Goal: Use online tool/utility: Utilize a website feature to perform a specific function

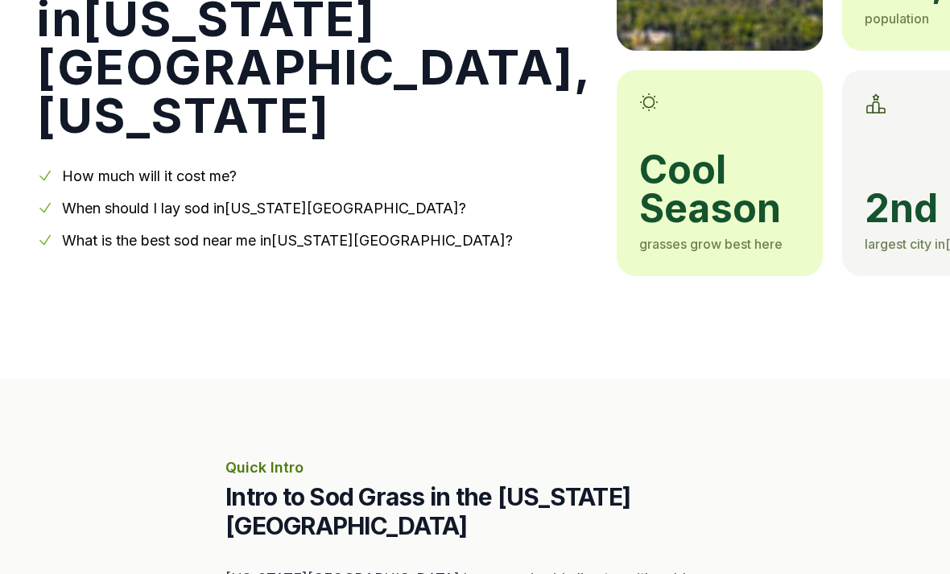
click at [111, 180] on link "How much will it cost me?" at bounding box center [149, 175] width 175 height 17
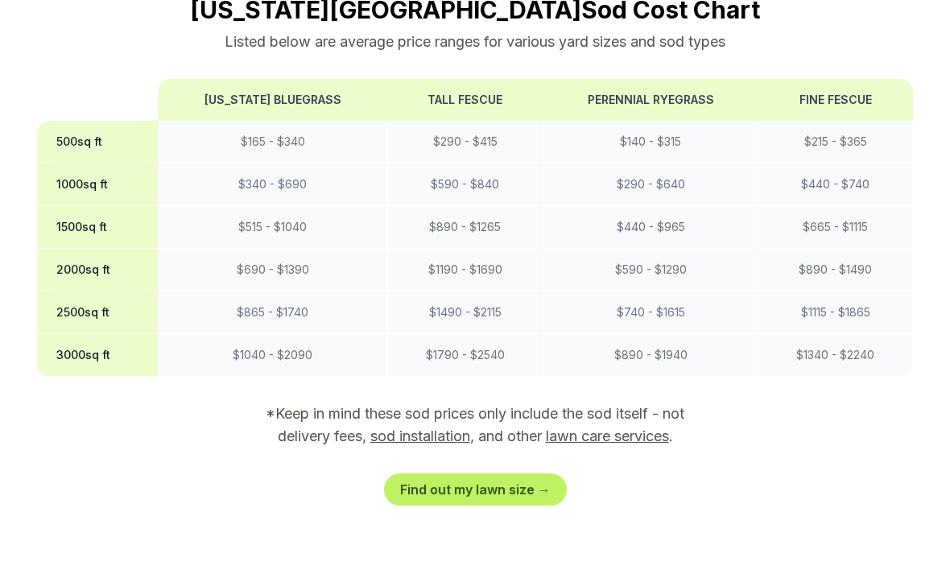
scroll to position [1466, 0]
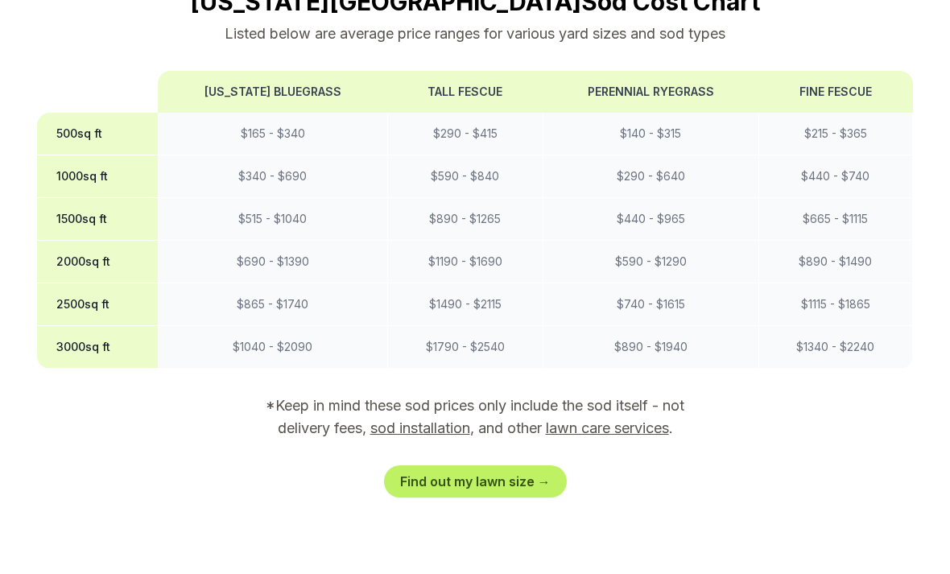
click at [545, 465] on link "Find out my lawn size →" at bounding box center [475, 481] width 183 height 32
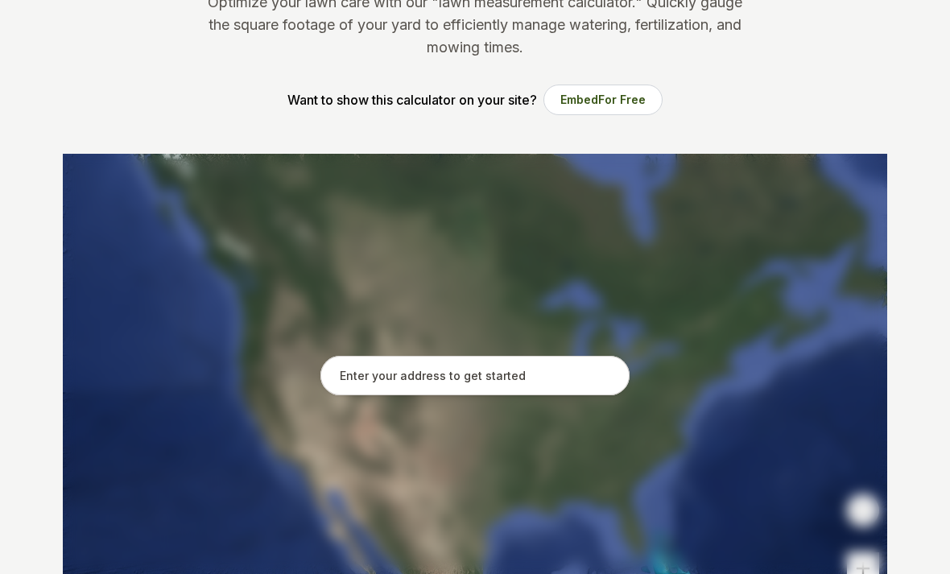
click at [565, 383] on input "text" at bounding box center [474, 376] width 309 height 40
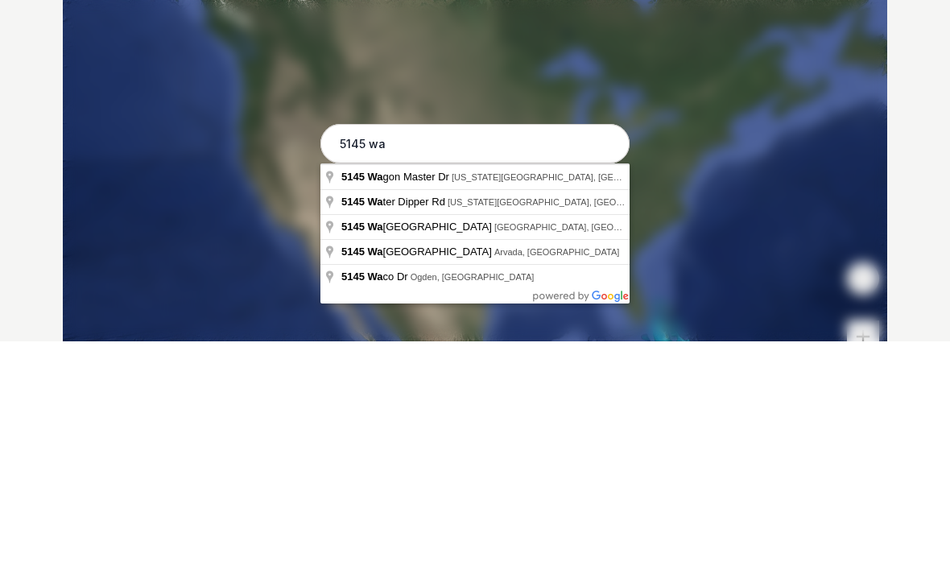
type input "[STREET_ADDRESS][US_STATE]"
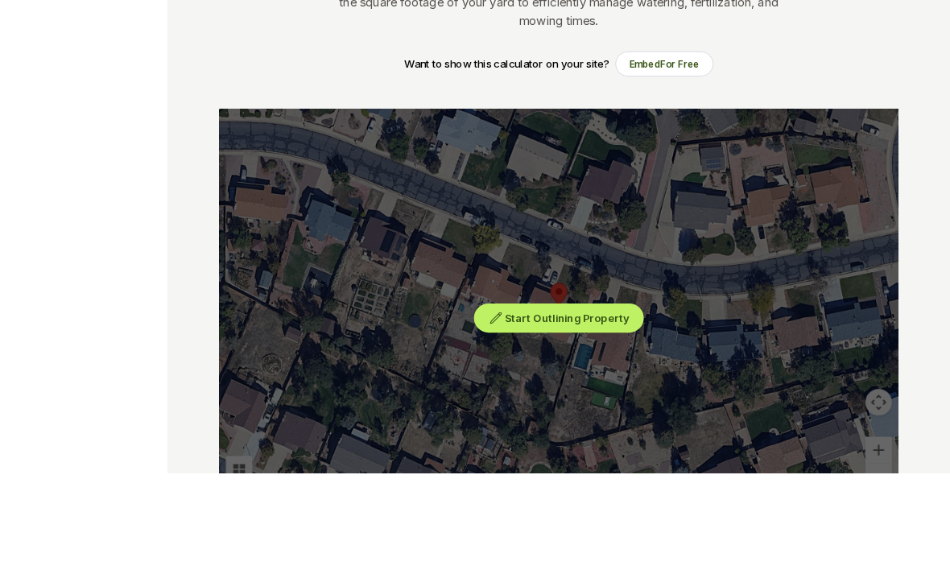
scroll to position [364, 0]
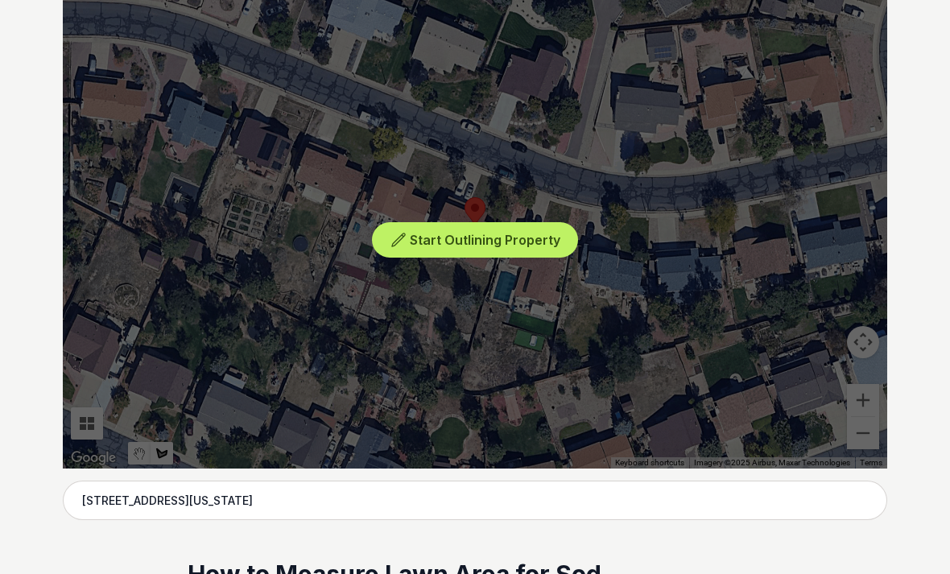
click at [483, 201] on div "Start Outlining Property" at bounding box center [475, 227] width 825 height 483
click at [494, 249] on button "Start Outlining Property" at bounding box center [475, 240] width 206 height 36
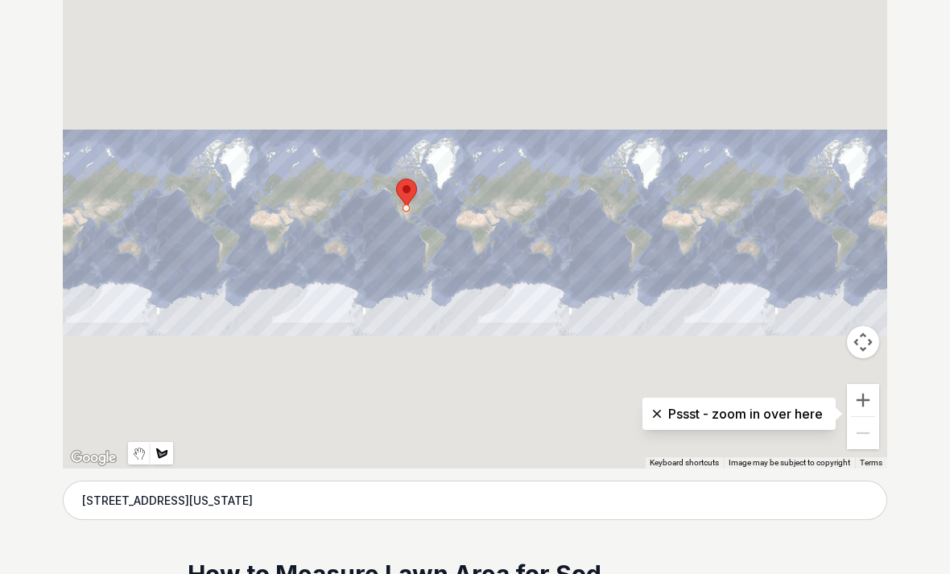
click at [866, 392] on button "Zoom in" at bounding box center [863, 400] width 32 height 32
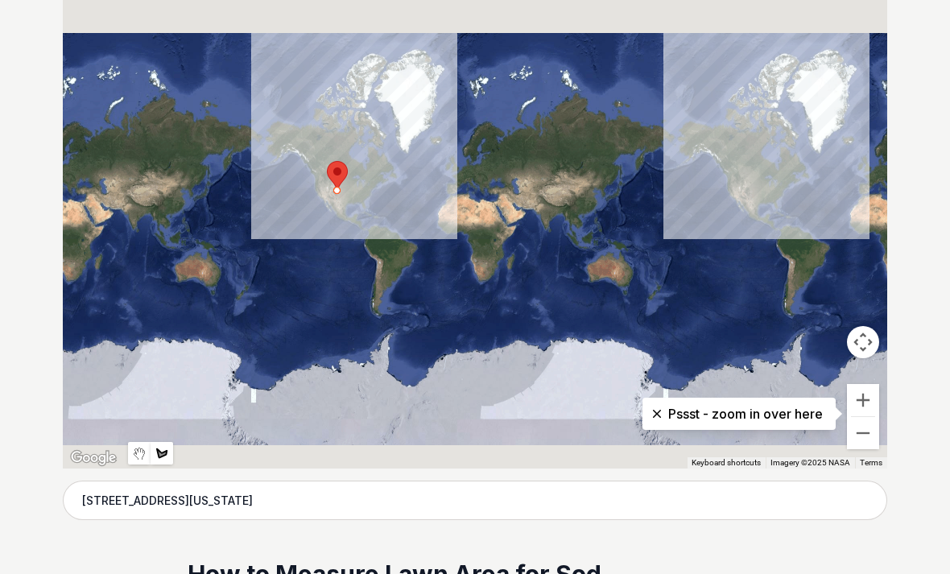
click at [867, 395] on button "Zoom in" at bounding box center [863, 400] width 32 height 32
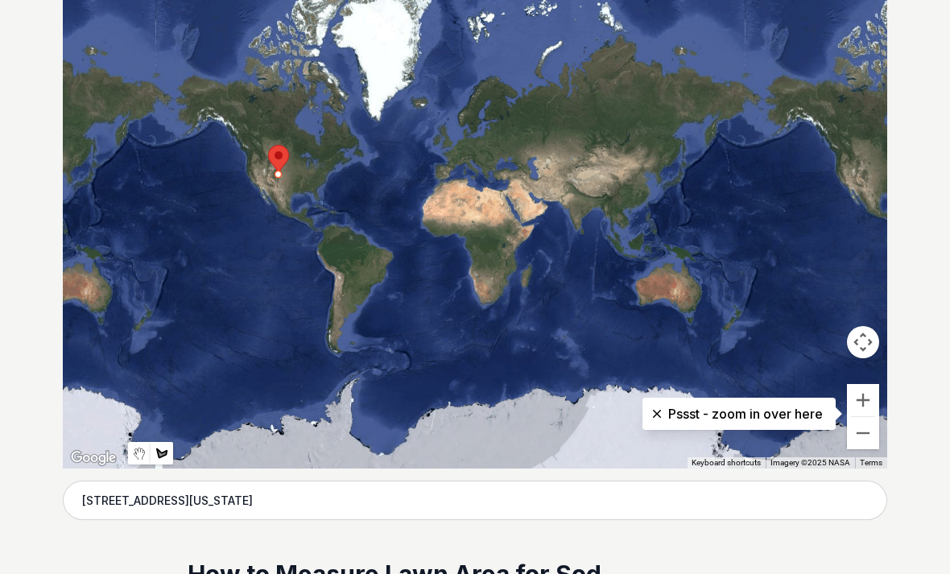
click at [866, 395] on button "Zoom in" at bounding box center [863, 400] width 32 height 32
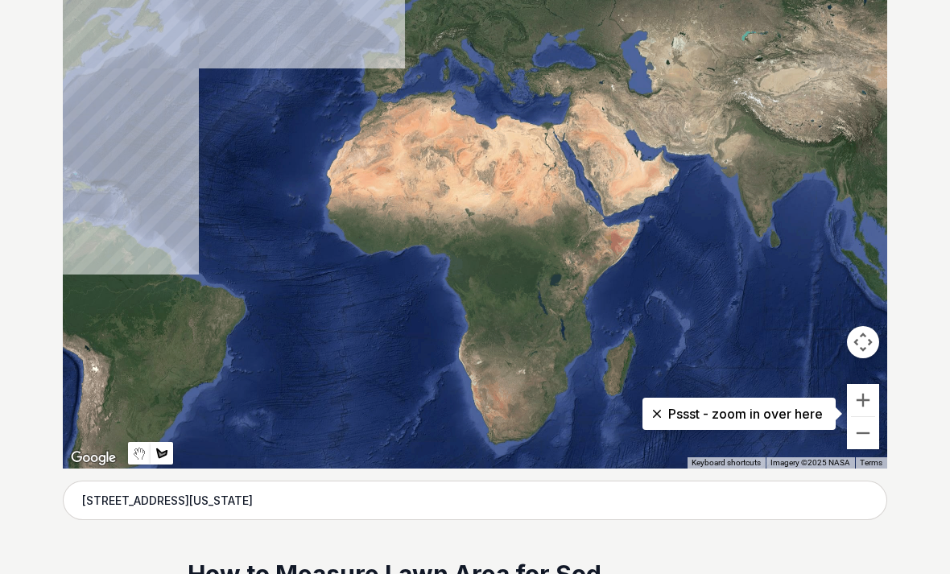
click at [859, 382] on div at bounding box center [475, 227] width 825 height 483
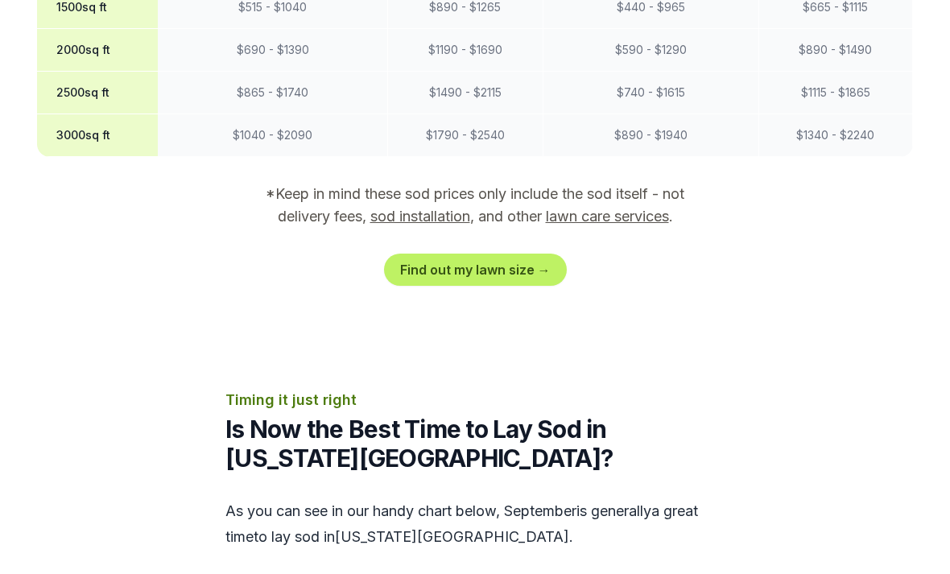
scroll to position [1678, 0]
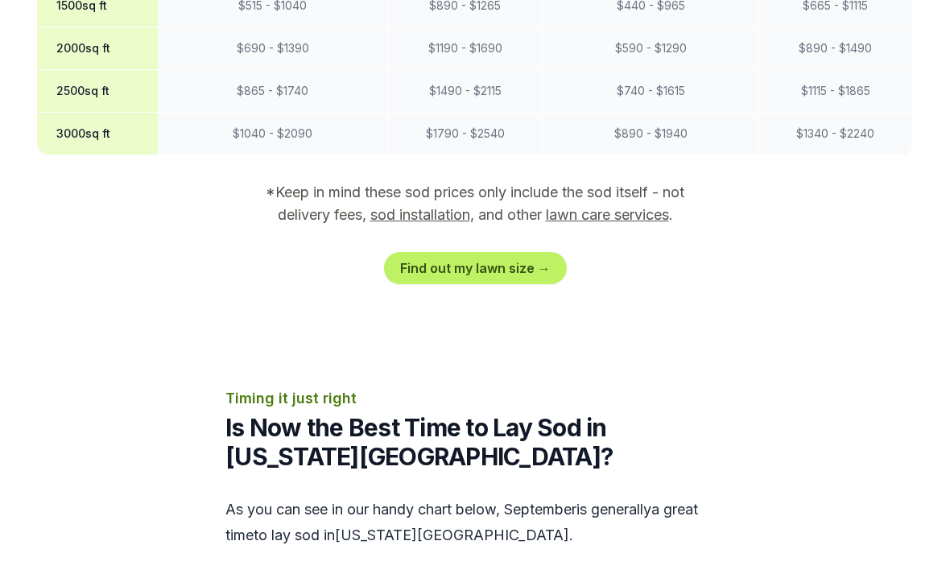
click at [502, 253] on link "Find out my lawn size →" at bounding box center [475, 269] width 183 height 32
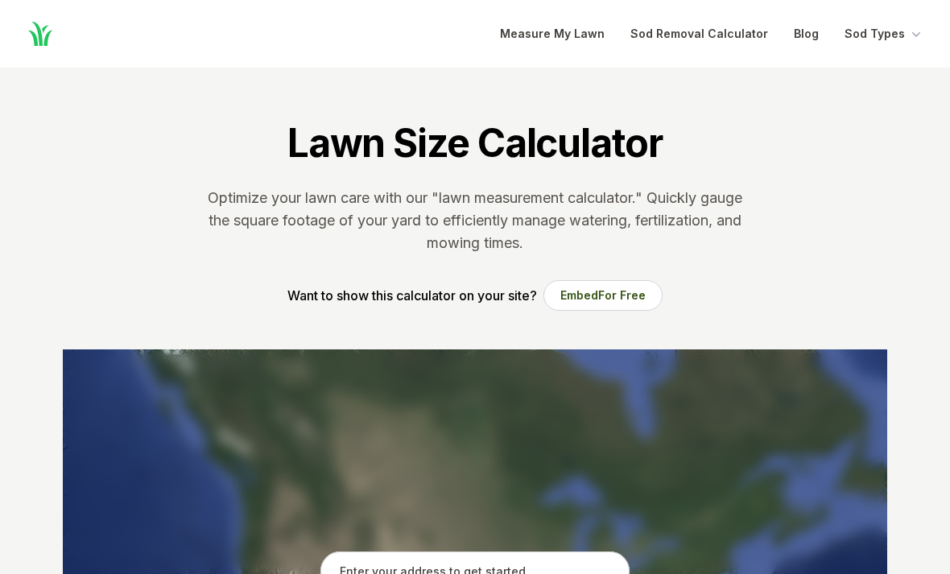
click at [497, 553] on input "text" at bounding box center [474, 572] width 309 height 40
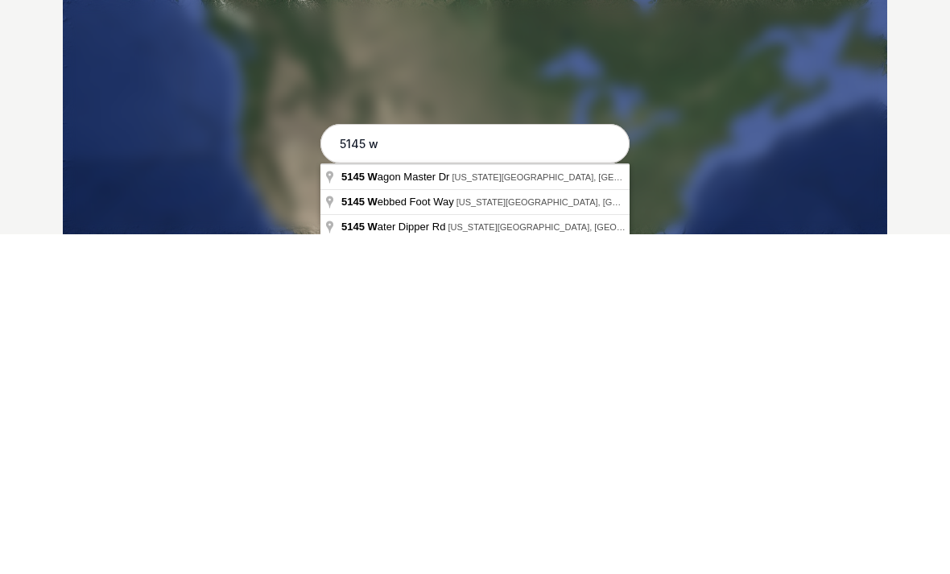
type input "[STREET_ADDRESS][US_STATE]"
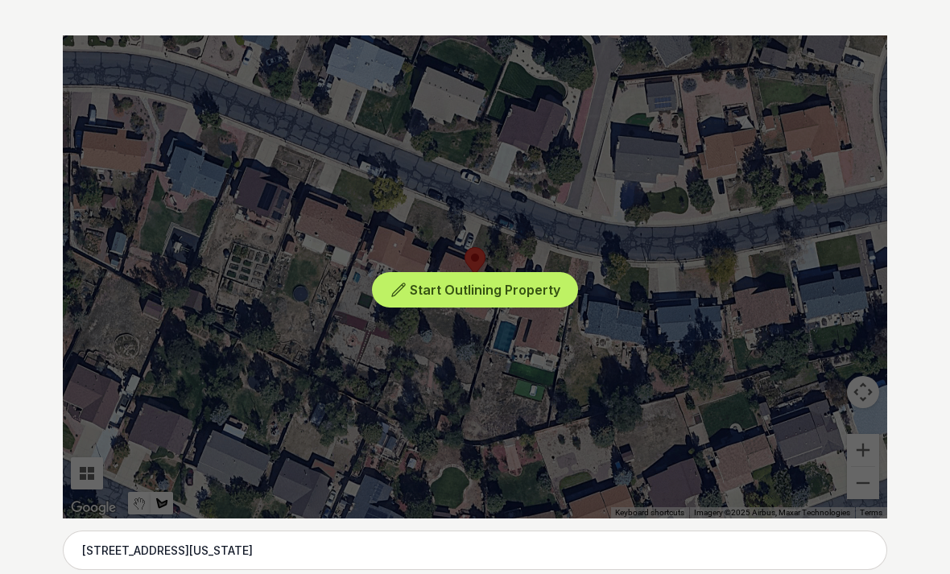
scroll to position [312, 0]
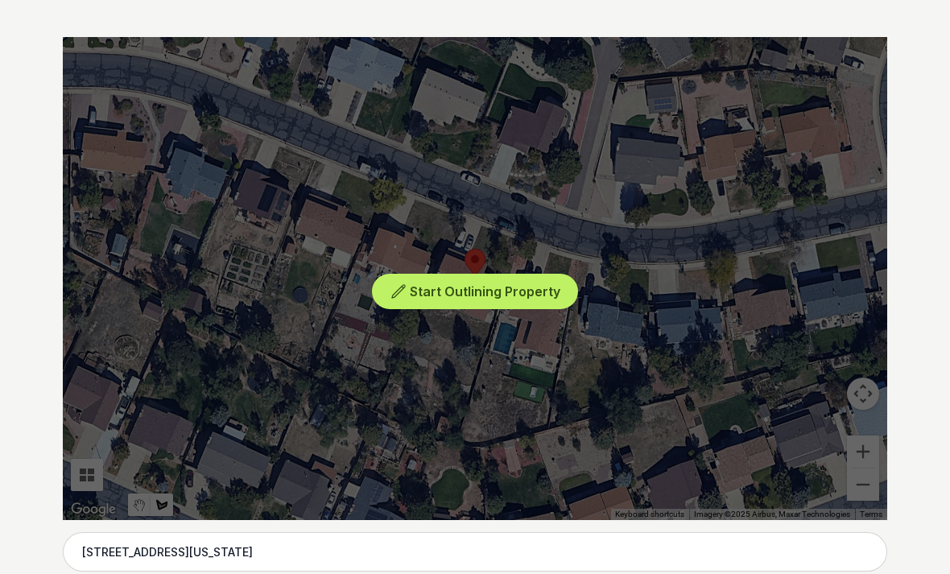
click at [511, 292] on span "Start Outlining Property" at bounding box center [485, 291] width 151 height 16
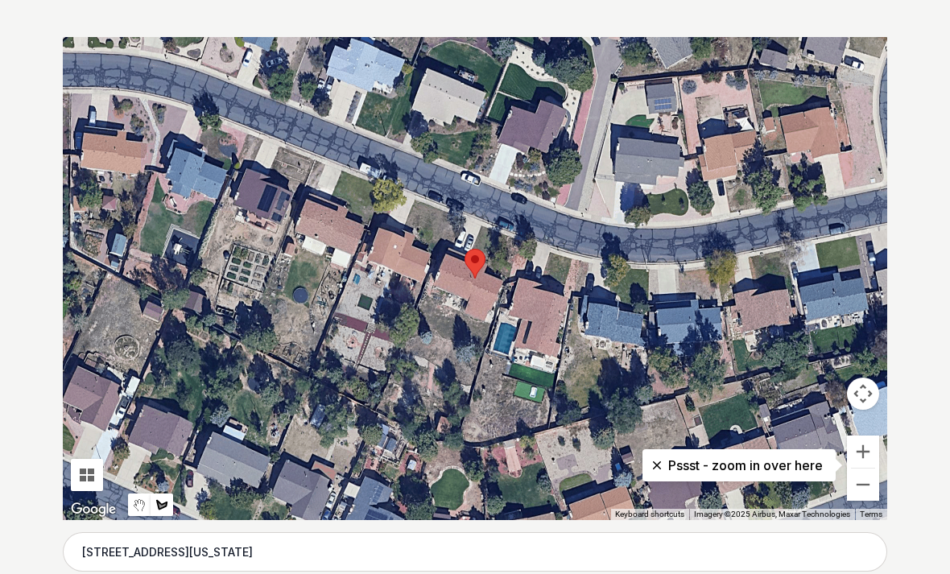
click at [868, 449] on button "Zoom in" at bounding box center [863, 452] width 32 height 32
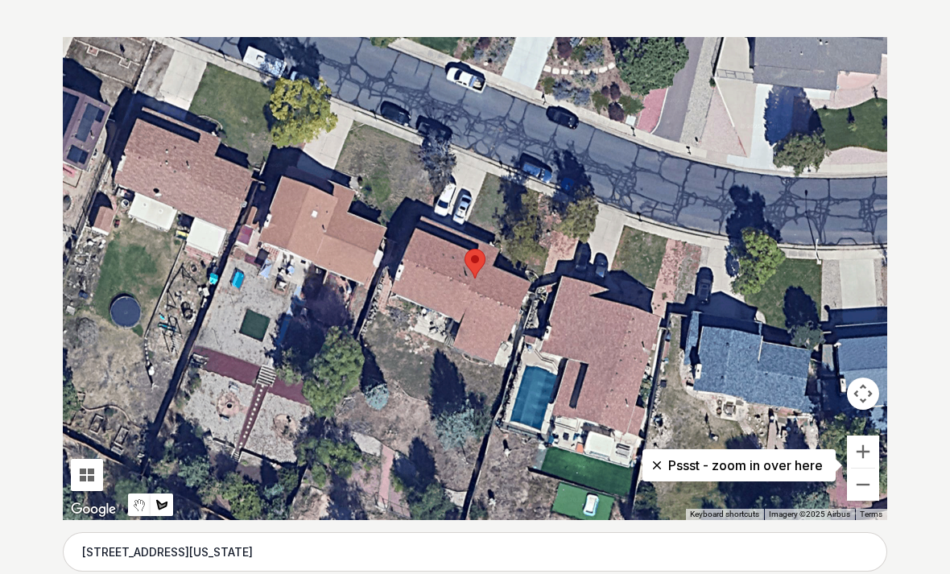
click at [866, 452] on button "Zoom in" at bounding box center [863, 452] width 32 height 32
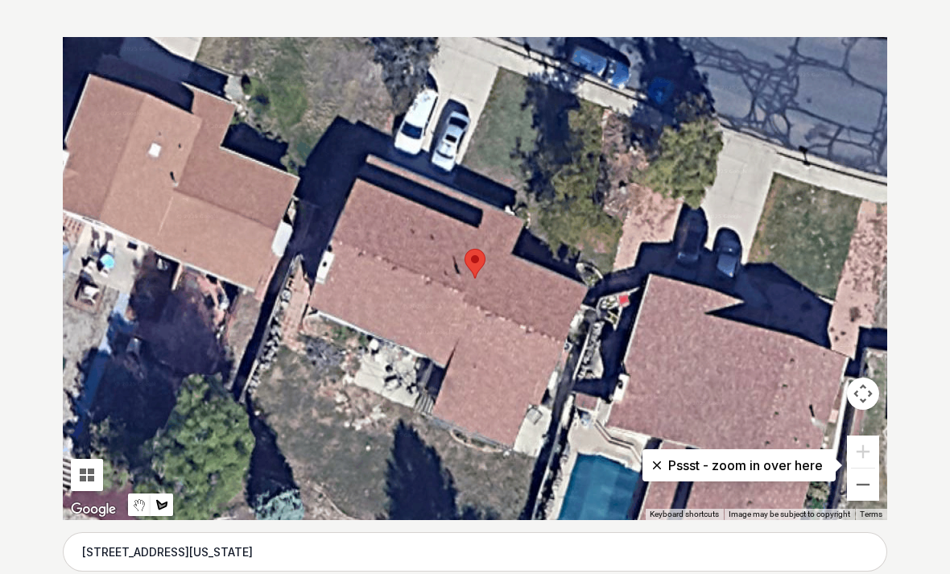
click at [867, 488] on button "Zoom out" at bounding box center [863, 485] width 32 height 32
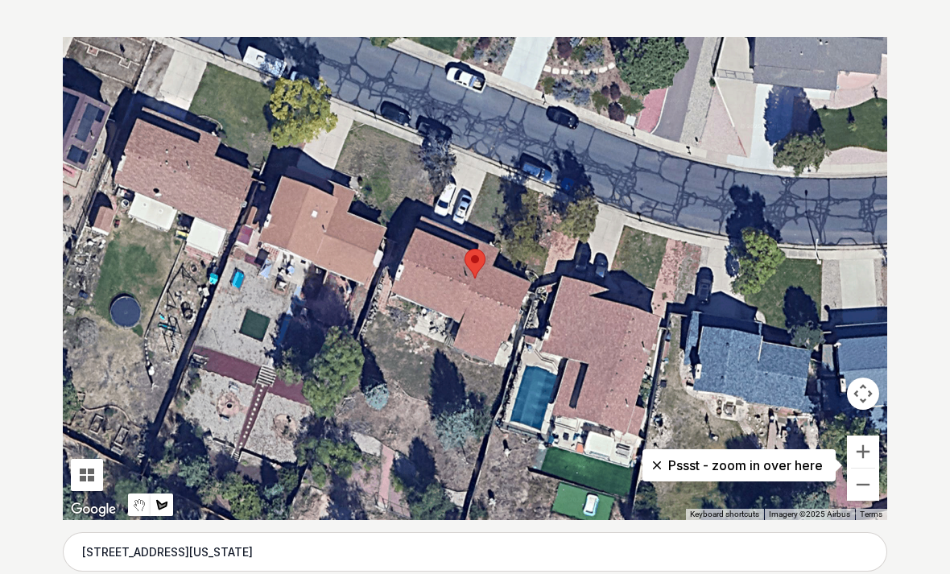
click at [866, 498] on button "Zoom out" at bounding box center [863, 485] width 32 height 32
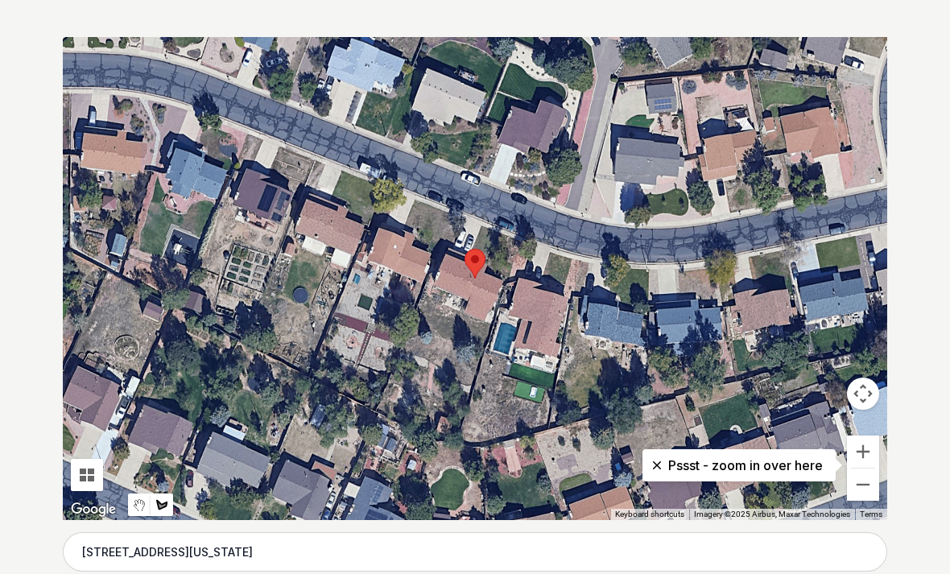
click at [867, 451] on button "Zoom in" at bounding box center [863, 452] width 32 height 32
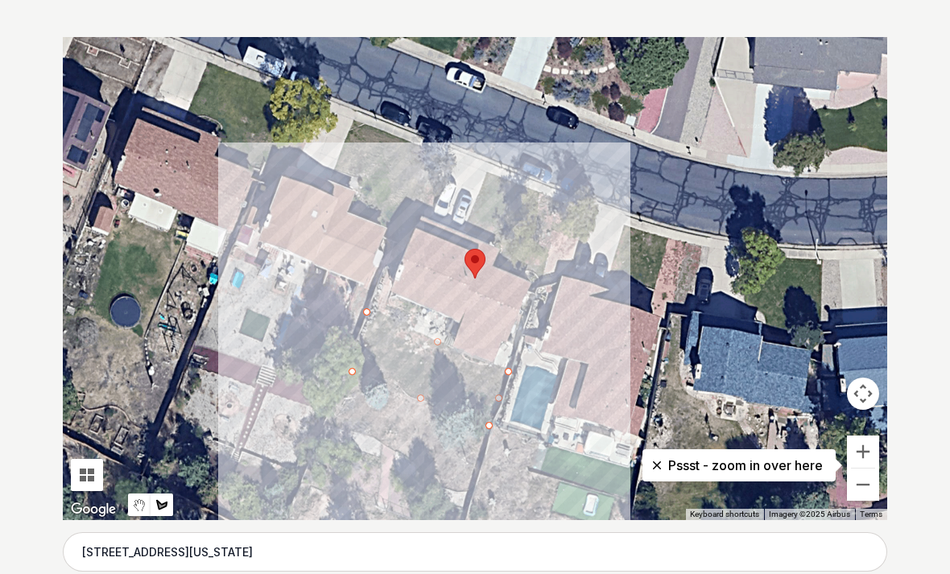
click at [858, 449] on button "Zoom in" at bounding box center [863, 452] width 32 height 32
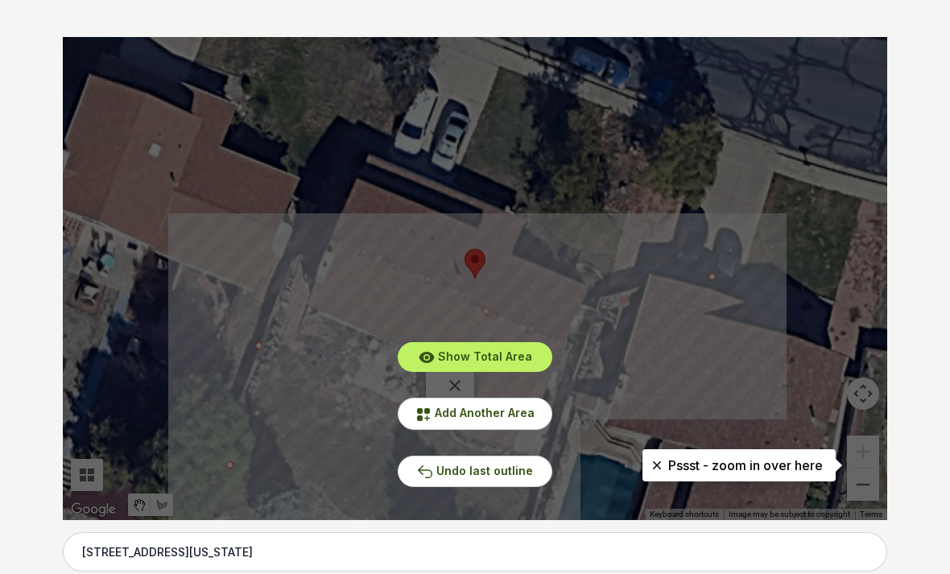
click at [500, 470] on span "Undo last outline" at bounding box center [484, 471] width 97 height 14
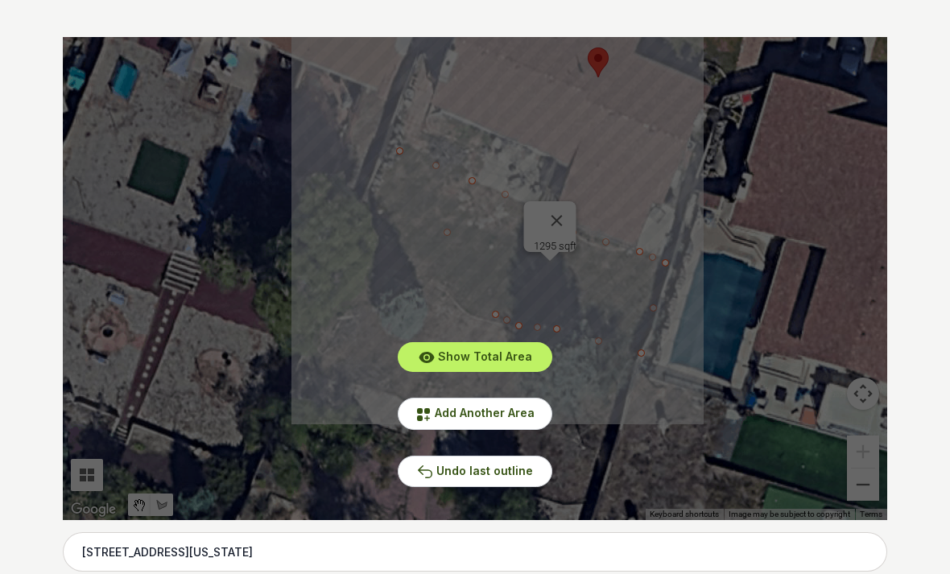
click at [508, 413] on span "Add Another Area" at bounding box center [485, 413] width 100 height 14
click at [495, 417] on span "Add Another Area" at bounding box center [485, 413] width 100 height 14
click at [413, 155] on div "Show Total Area Add Another Area Undo last outline" at bounding box center [475, 278] width 825 height 483
click at [510, 351] on span "Show Total Area" at bounding box center [485, 356] width 94 height 14
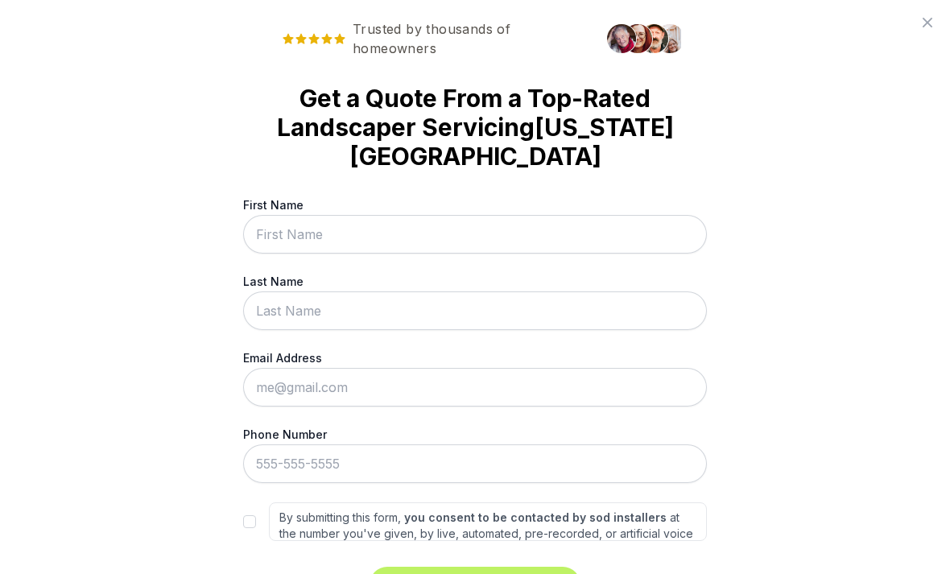
scroll to position [0, 0]
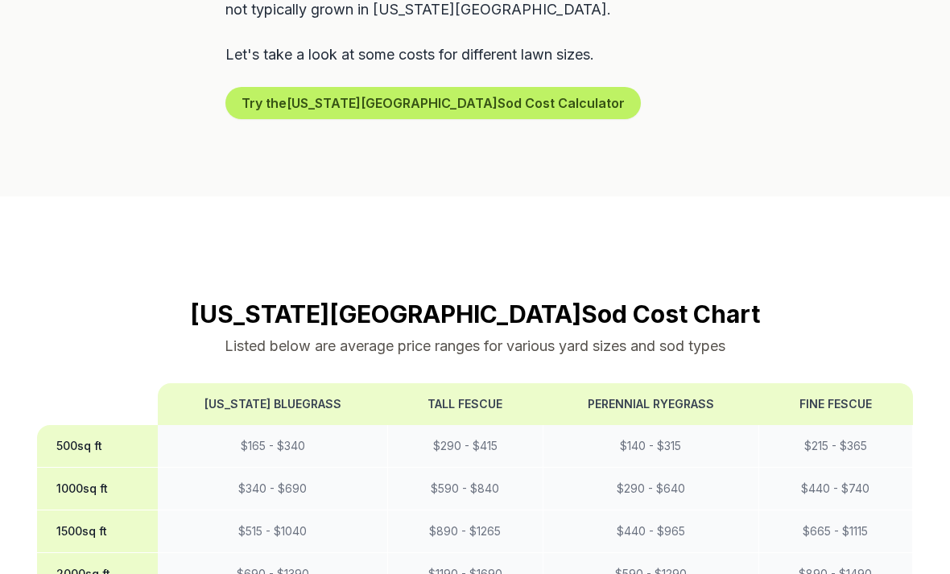
scroll to position [1152, 0]
